Goal: Book appointment/travel/reservation

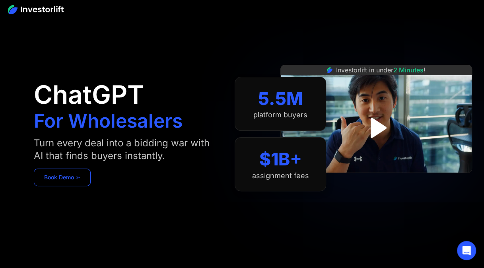
click at [66, 175] on link "Book Demo ➢" at bounding box center [62, 177] width 57 height 17
